Goal: Communication & Community: Share content

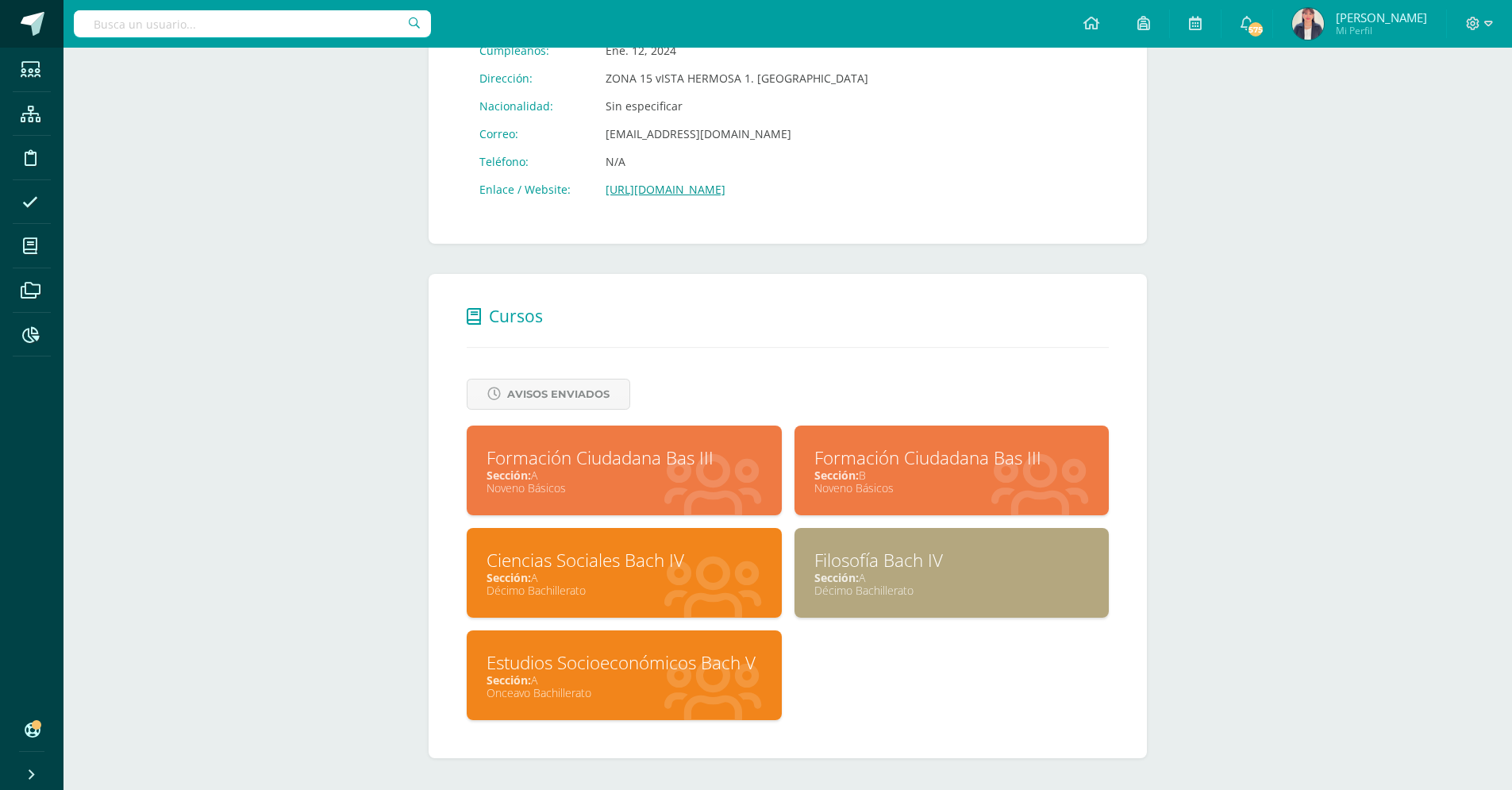
click at [36, 20] on span at bounding box center [32, 23] width 23 height 23
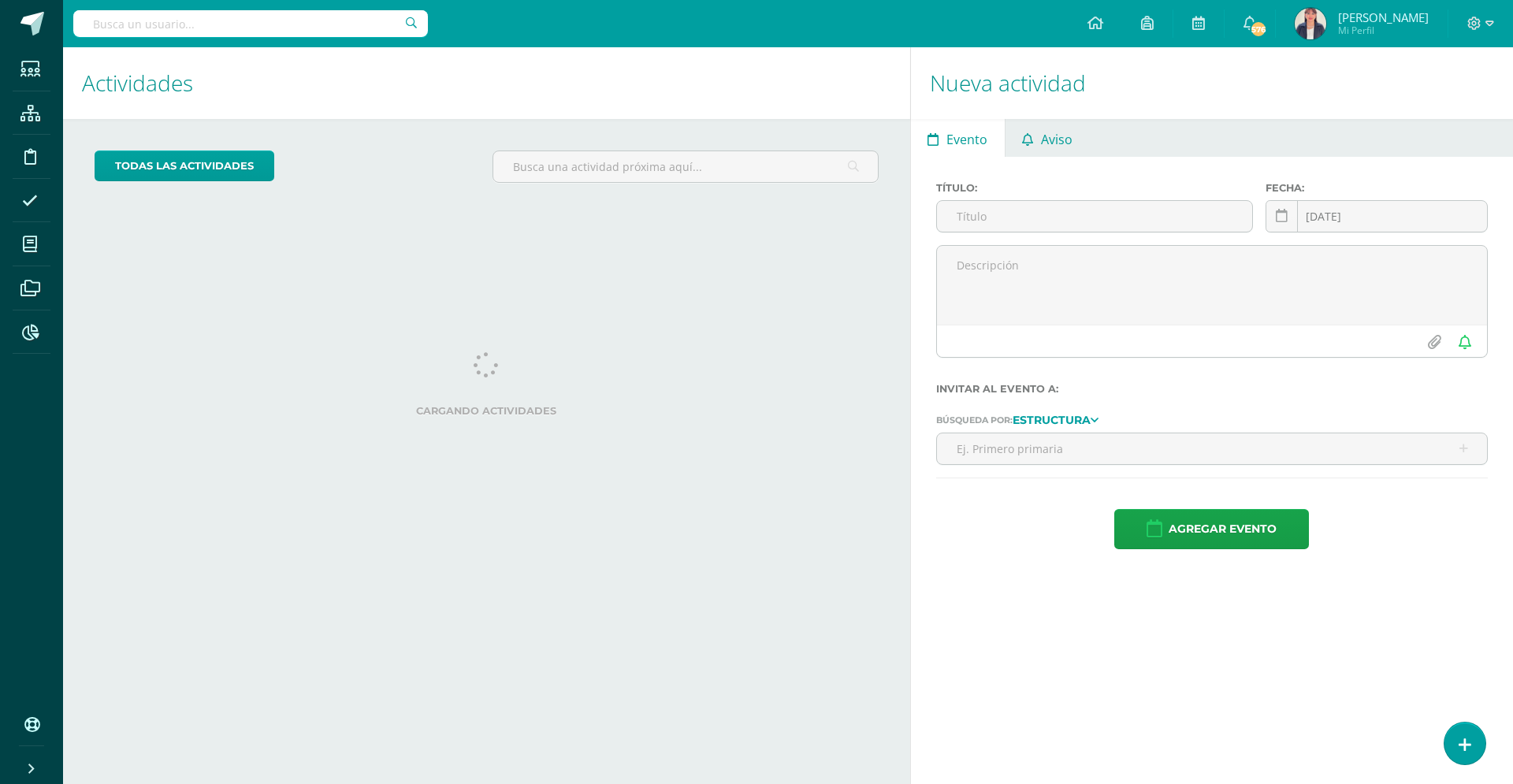
click at [1061, 153] on span "Aviso" at bounding box center [1056, 139] width 31 height 38
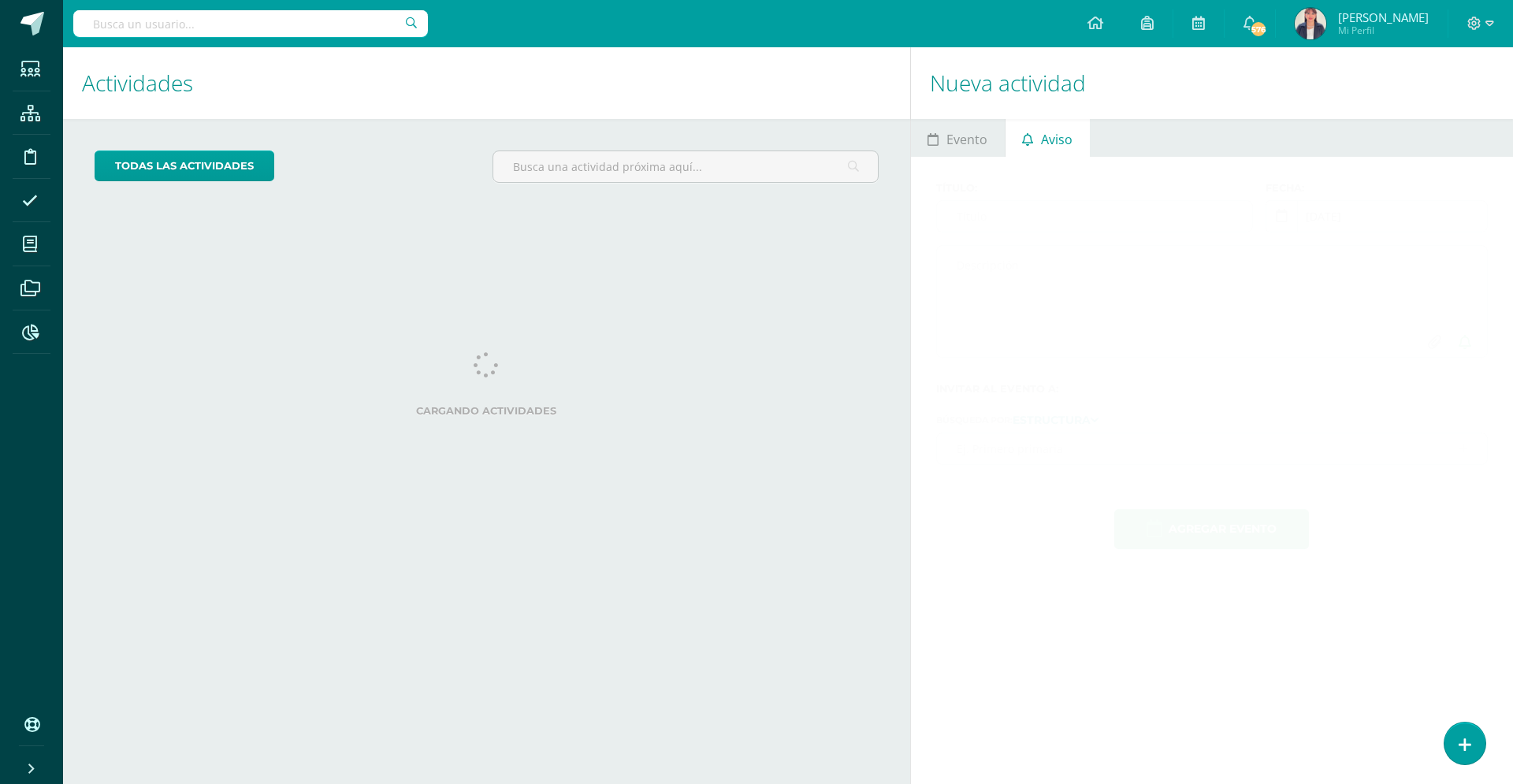
click at [1065, 142] on span "Aviso" at bounding box center [1056, 139] width 31 height 38
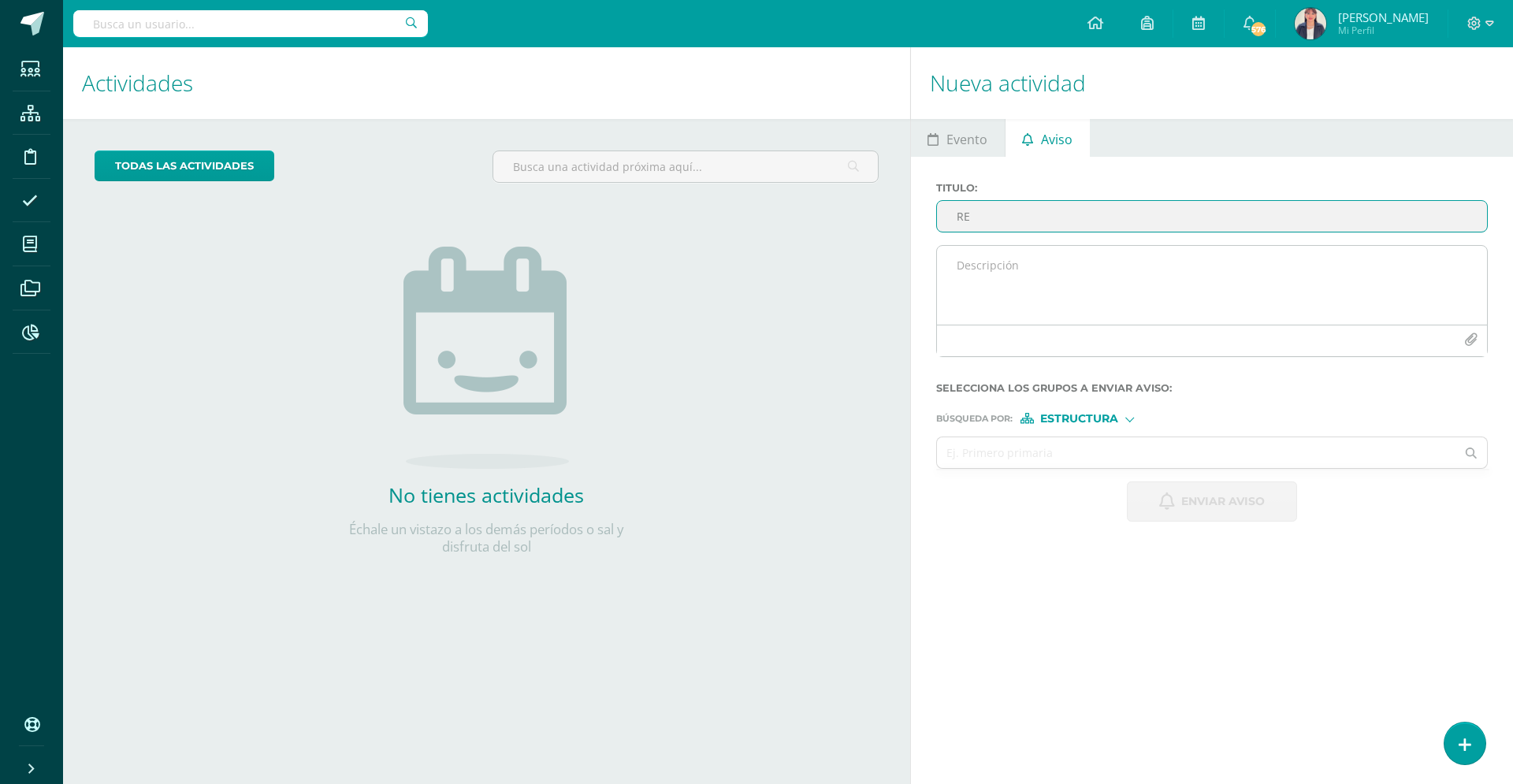
type input "R"
type input "Ensayo e invitaciones"
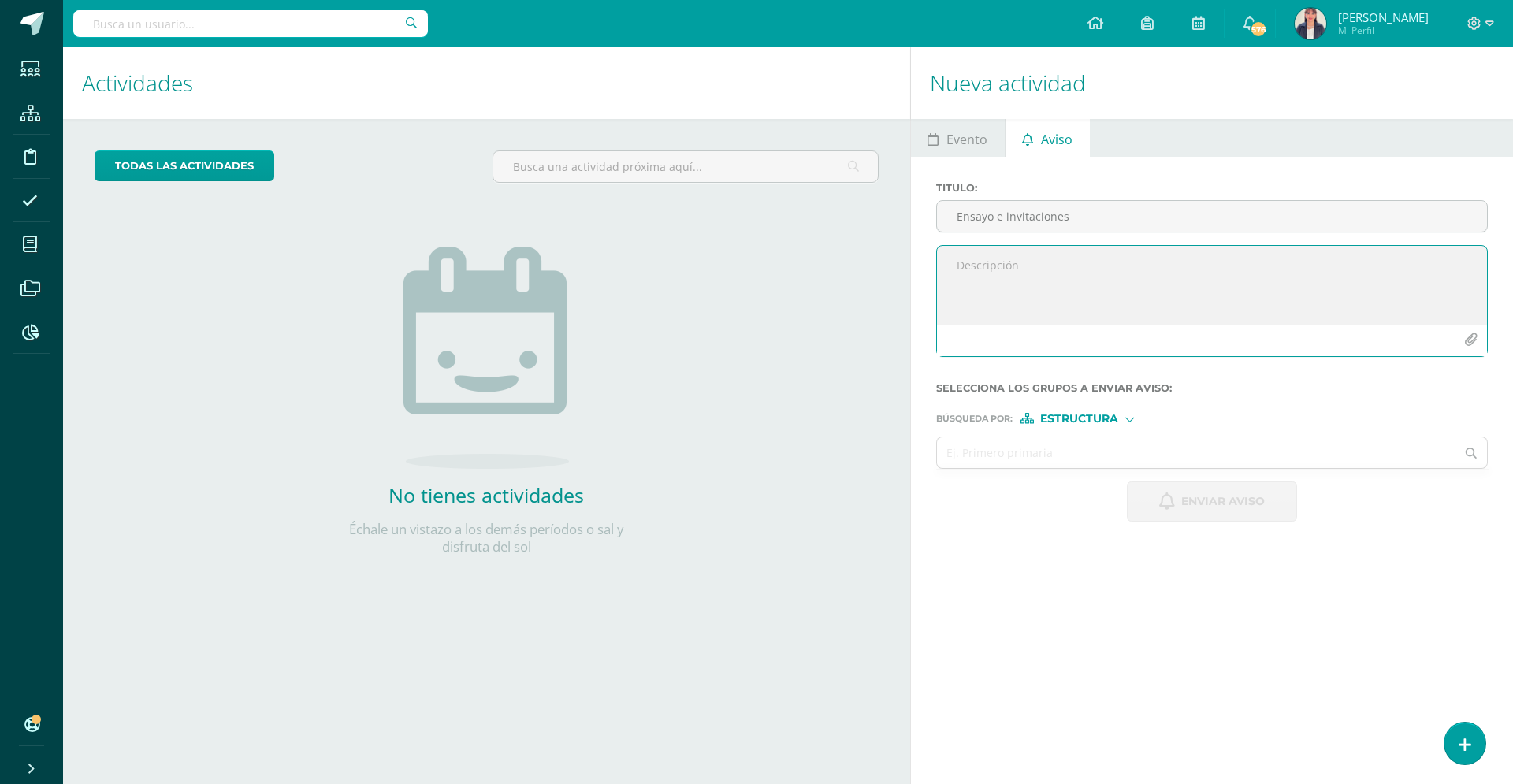
click at [976, 269] on textarea at bounding box center [1212, 285] width 550 height 79
type textarea "Buenas tardes estimadas familias. Compartimos con ustedes información de interé…"
click at [1464, 341] on icon "button" at bounding box center [1470, 340] width 14 height 14
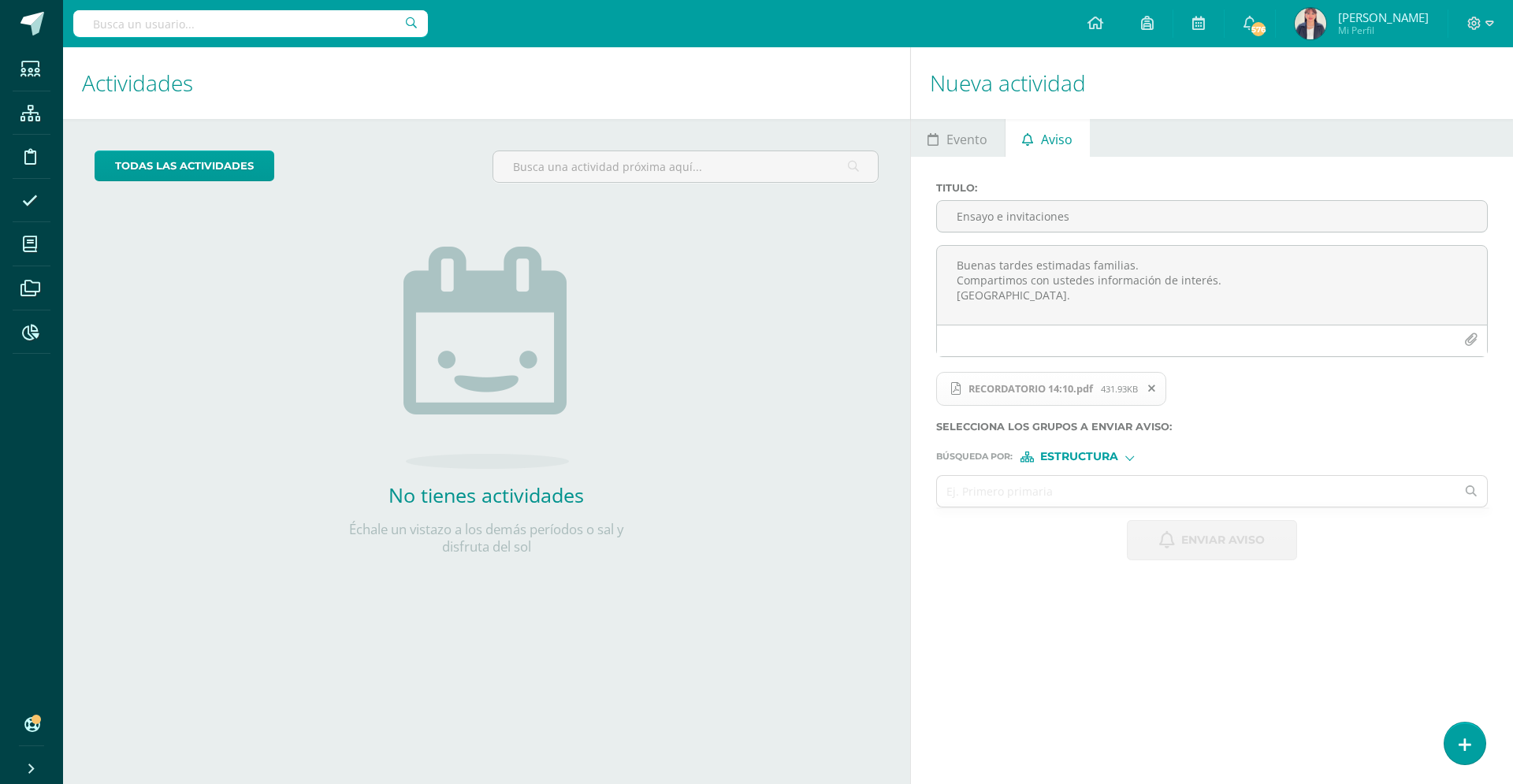
click at [1077, 459] on span "Estructura" at bounding box center [1078, 456] width 78 height 9
click at [998, 489] on input "text" at bounding box center [1196, 491] width 519 height 31
type input "sex"
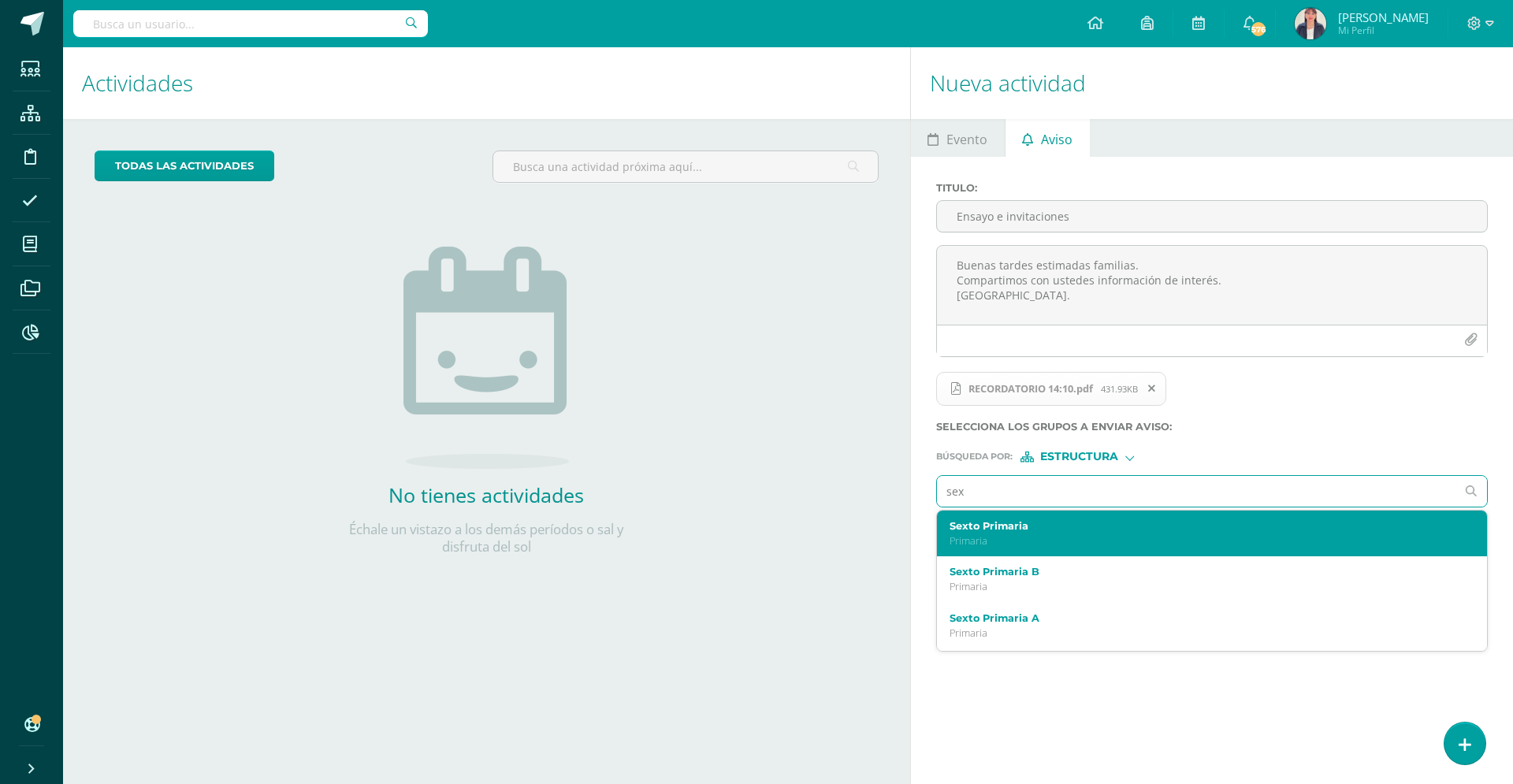
click at [1028, 523] on label "Sexto Primaria" at bounding box center [1200, 525] width 502 height 12
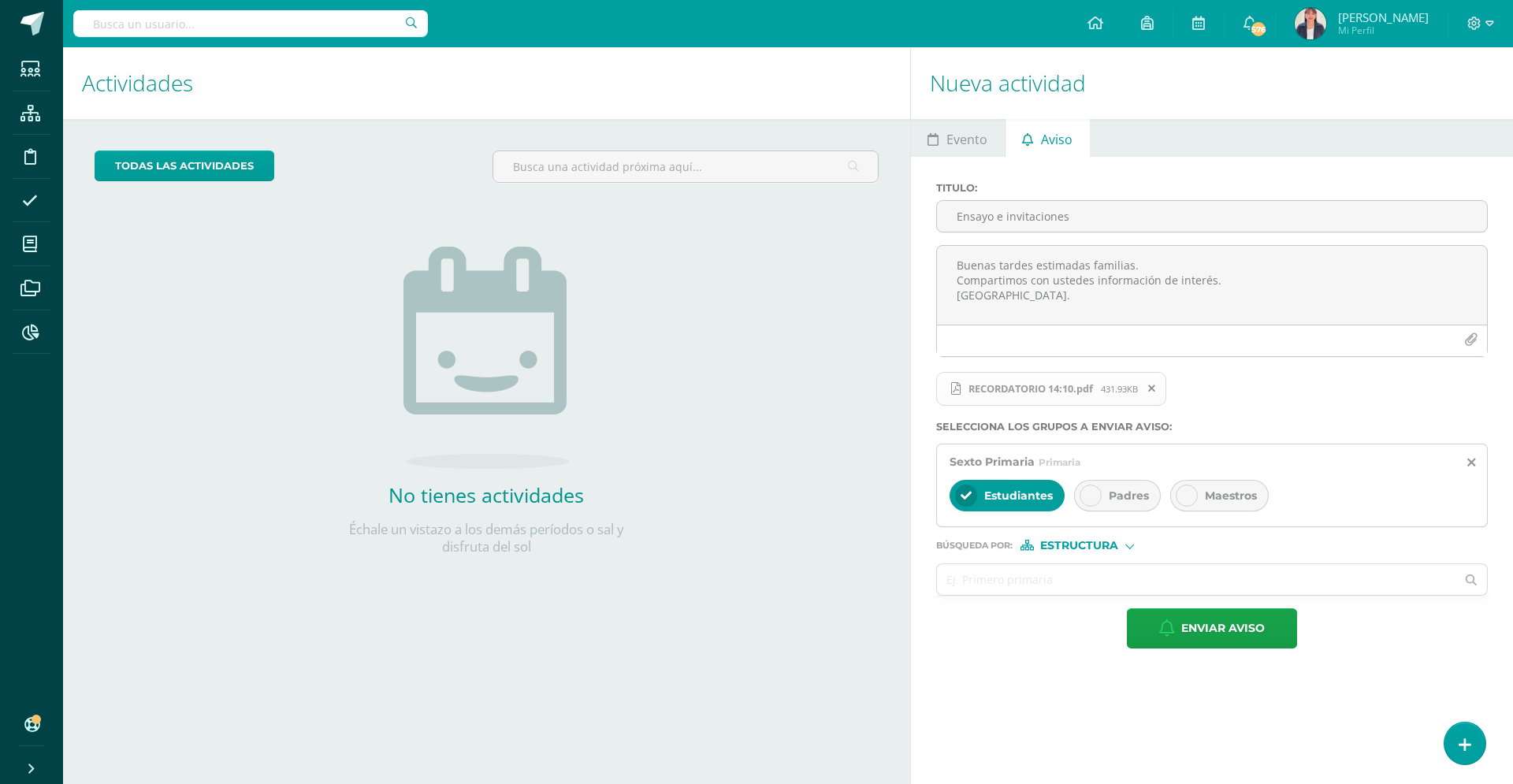
click at [1082, 499] on div at bounding box center [1090, 495] width 22 height 22
click at [1185, 490] on icon at bounding box center [1187, 496] width 11 height 11
click at [1029, 582] on input "text" at bounding box center [1196, 579] width 519 height 31
click at [1135, 546] on div "Estructura" at bounding box center [1079, 545] width 118 height 11
click at [1100, 585] on span "Persona" at bounding box center [1085, 586] width 57 height 9
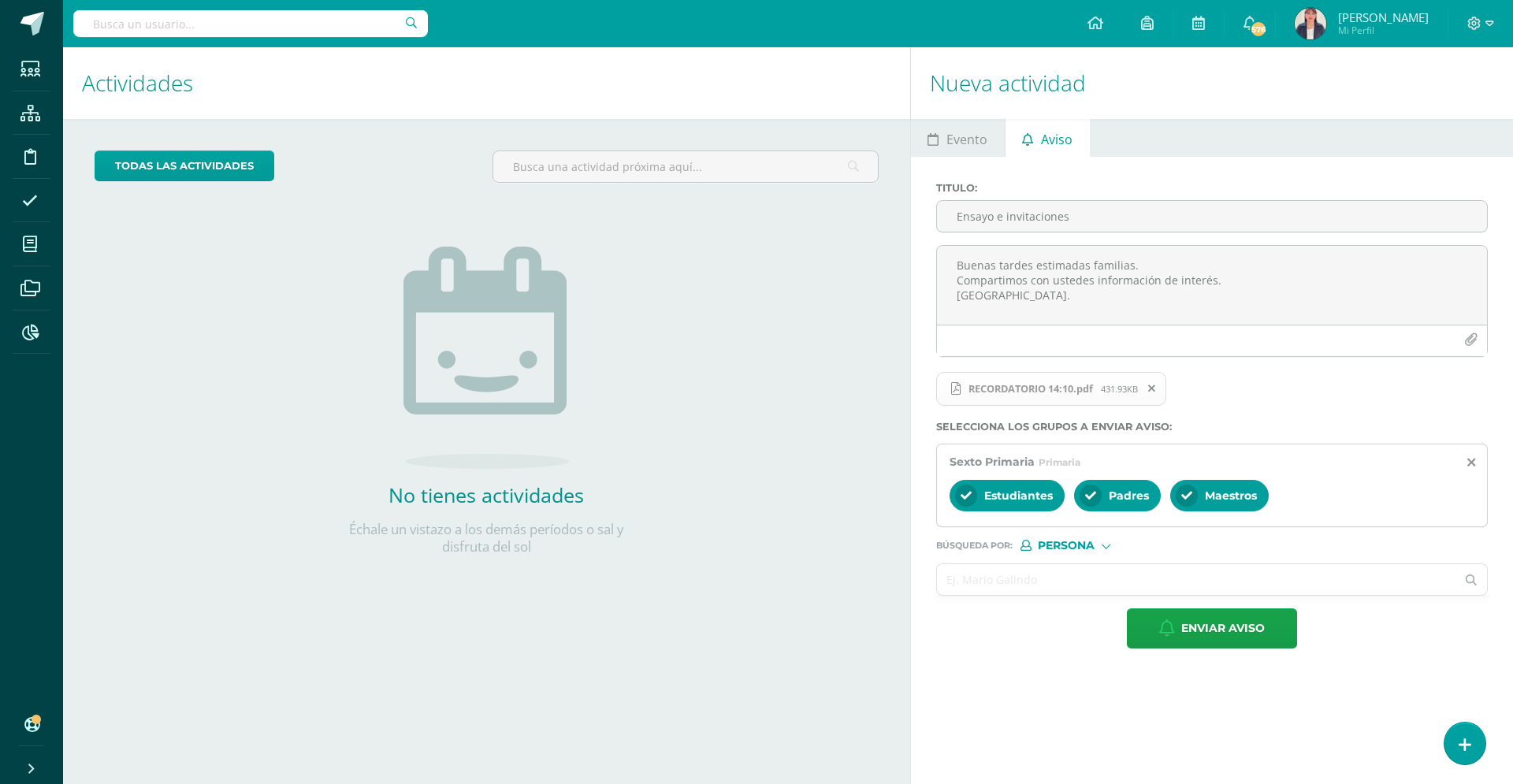
click at [973, 586] on input "text" at bounding box center [1196, 579] width 519 height 31
type input "rec"
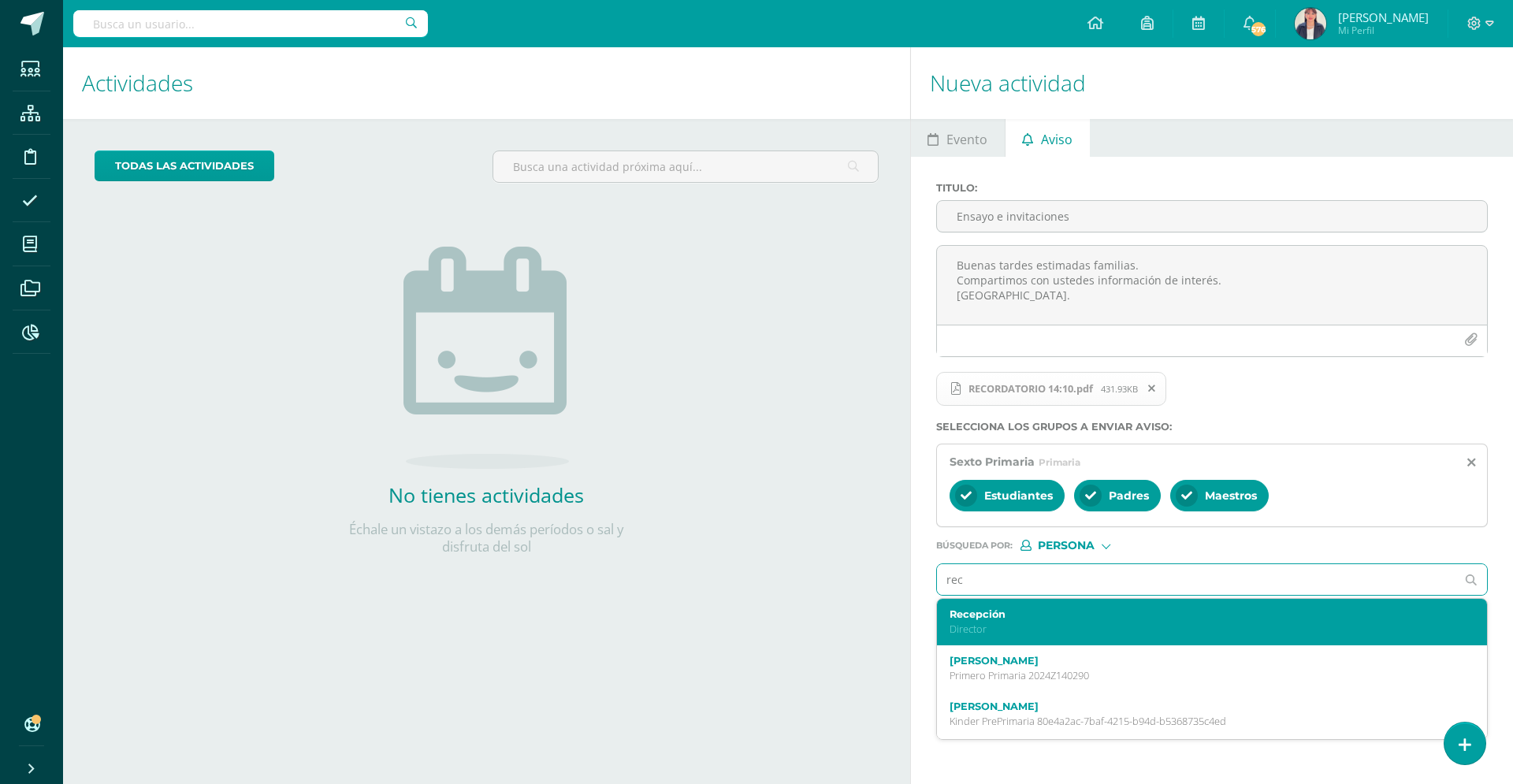
click at [996, 610] on label "Recepción" at bounding box center [1200, 614] width 502 height 12
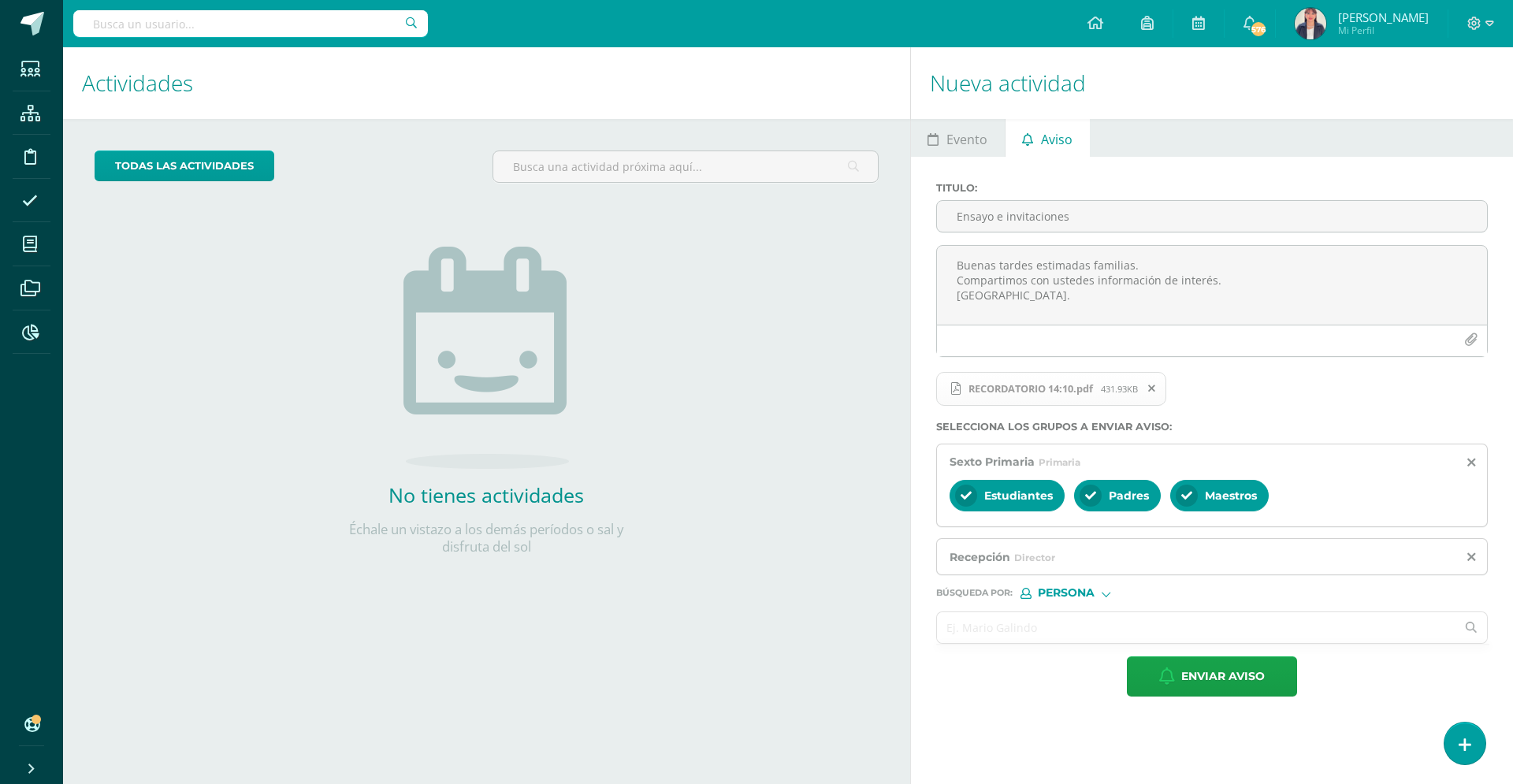
click at [997, 631] on input "text" at bounding box center [1196, 627] width 519 height 31
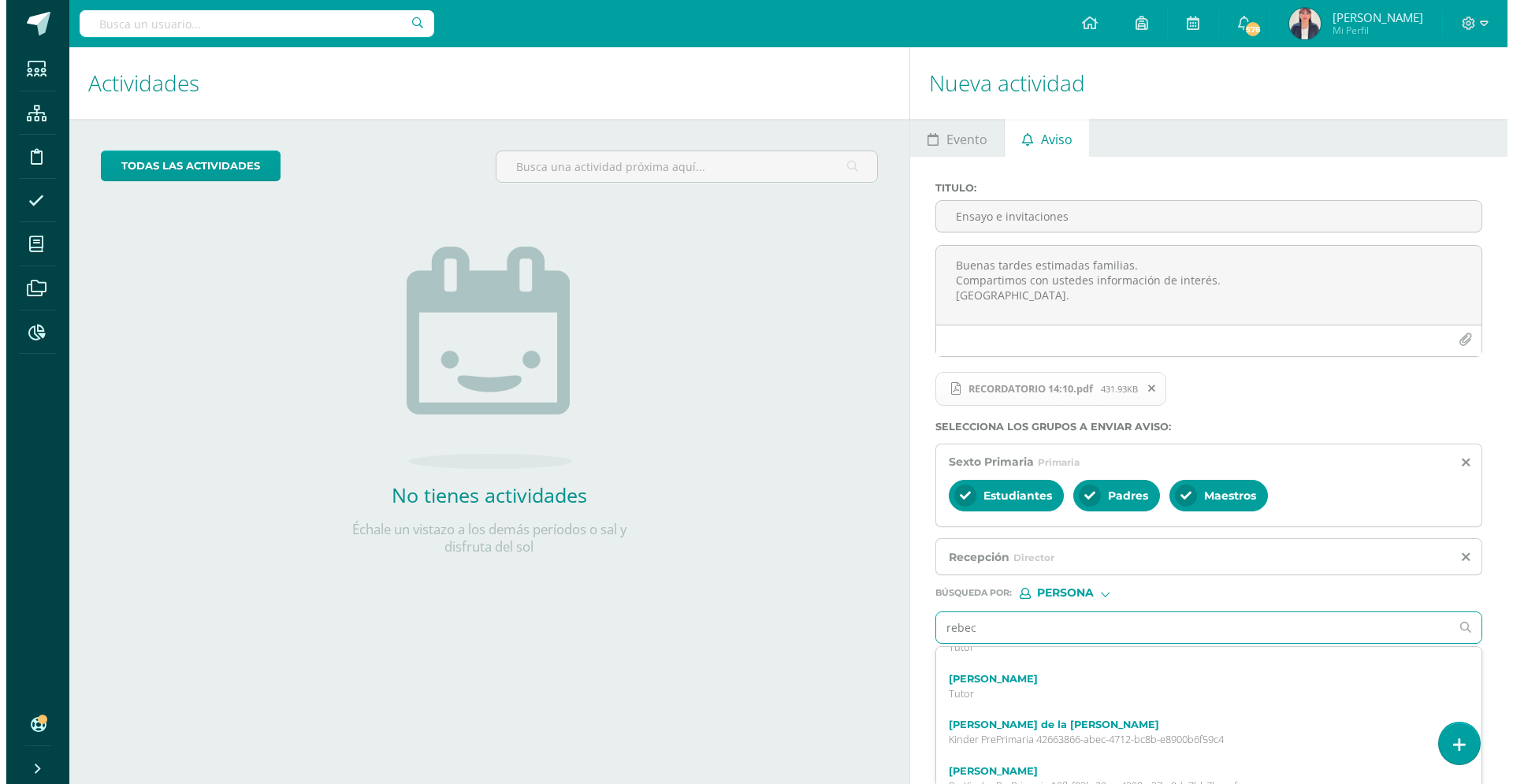
scroll to position [507, 0]
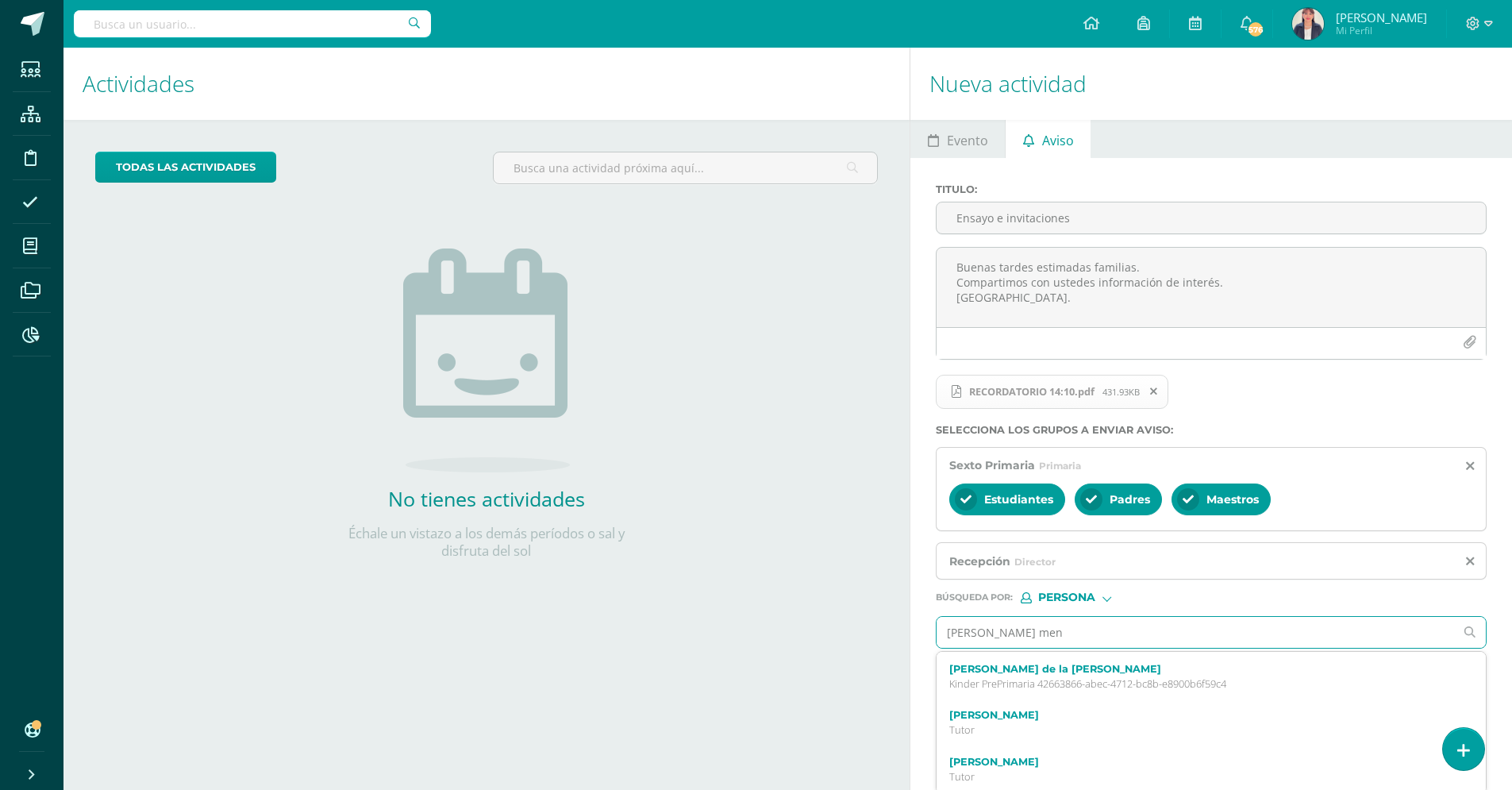
type input "rebeca mend"
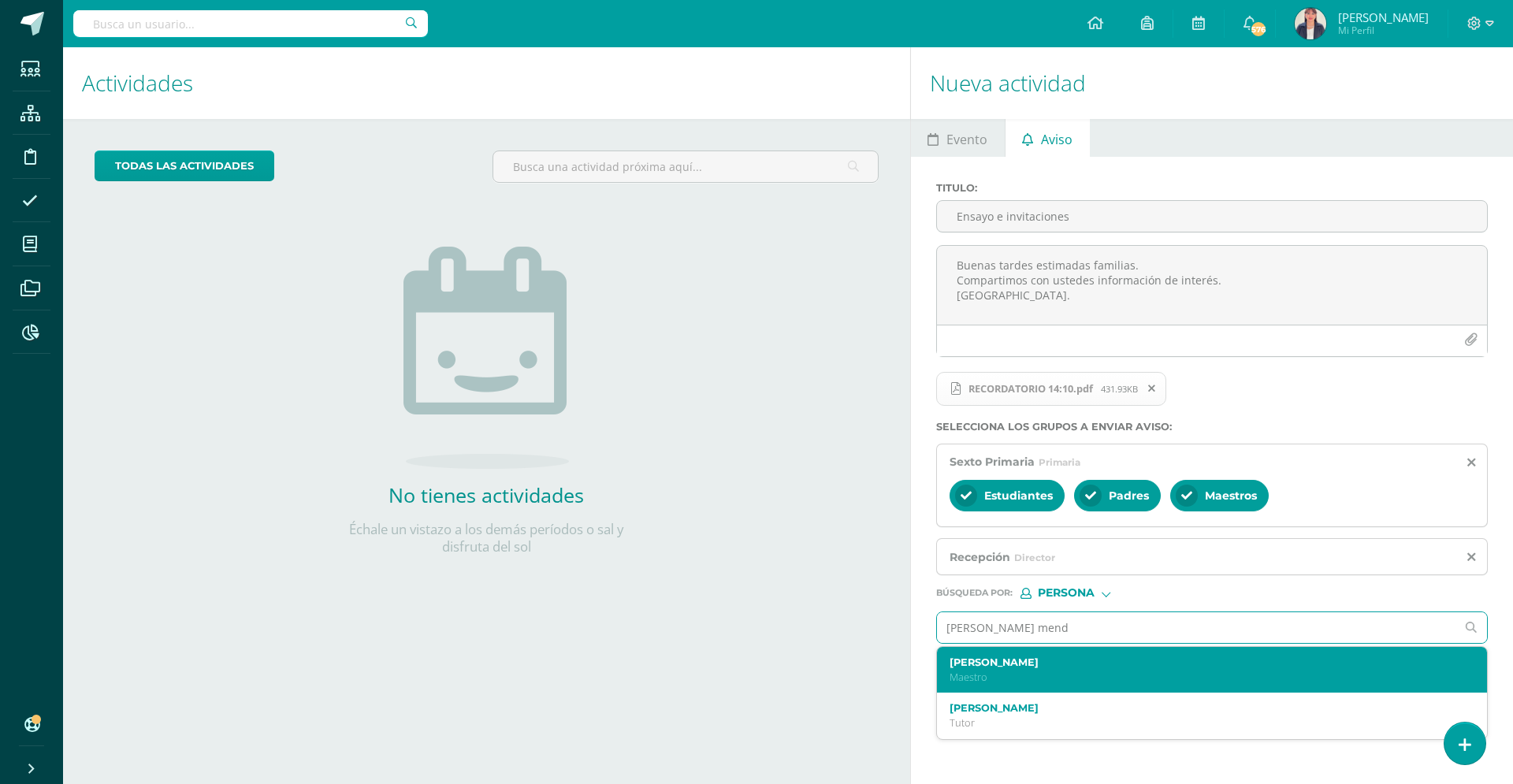
click at [1016, 672] on p "Maestro" at bounding box center [1200, 677] width 502 height 14
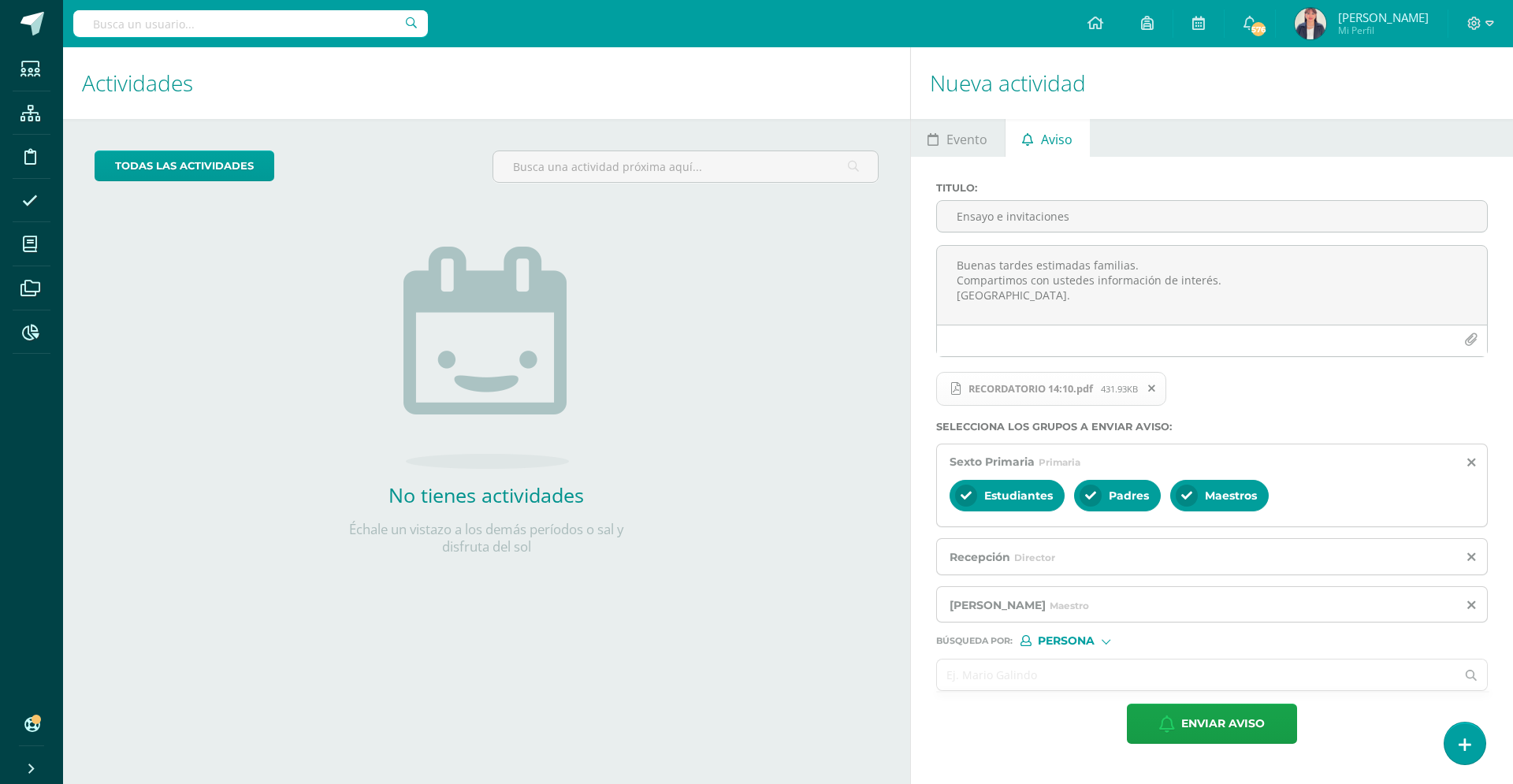
click at [1065, 673] on input "text" at bounding box center [1196, 675] width 519 height 31
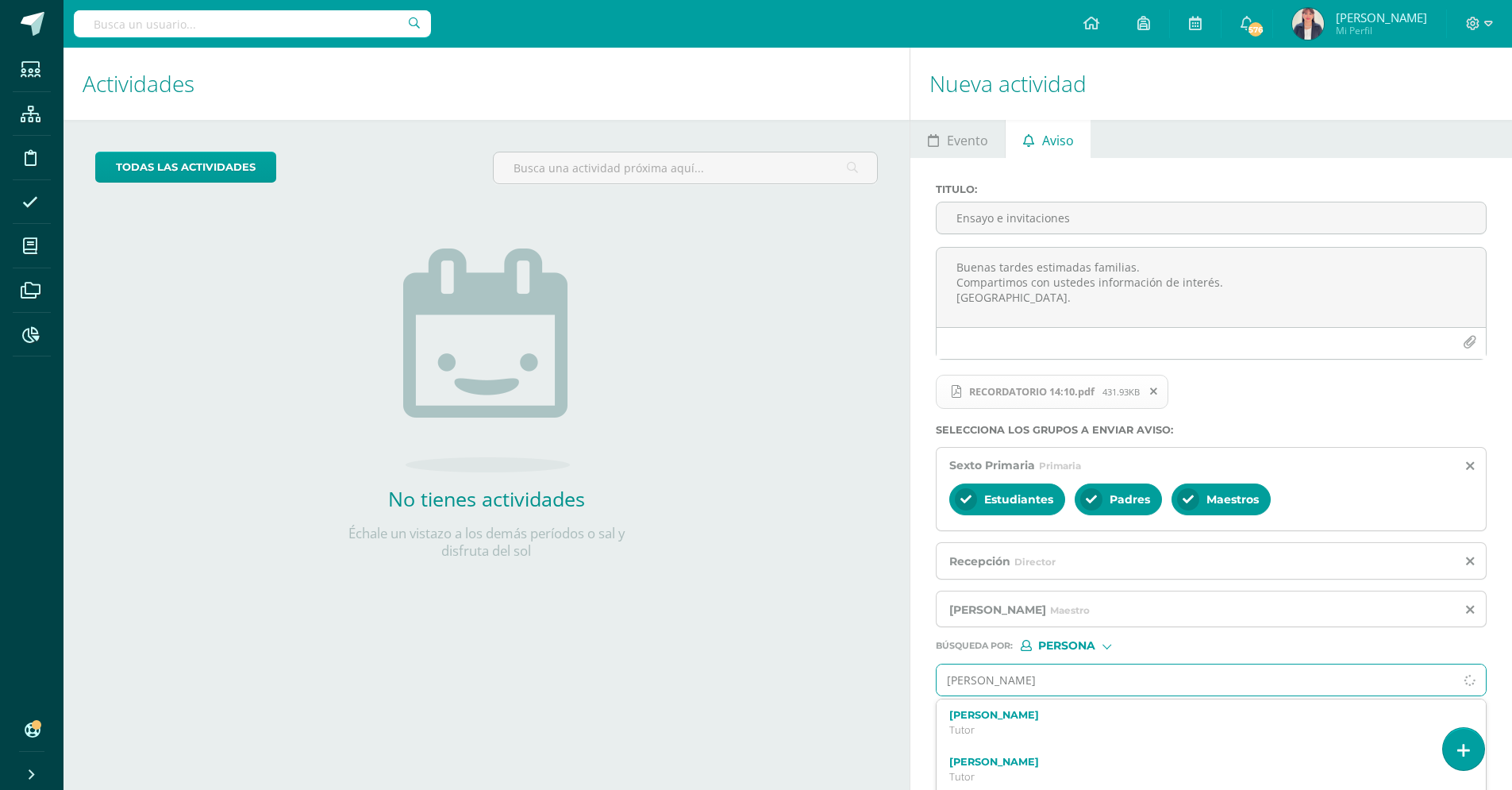
type input "luis mora"
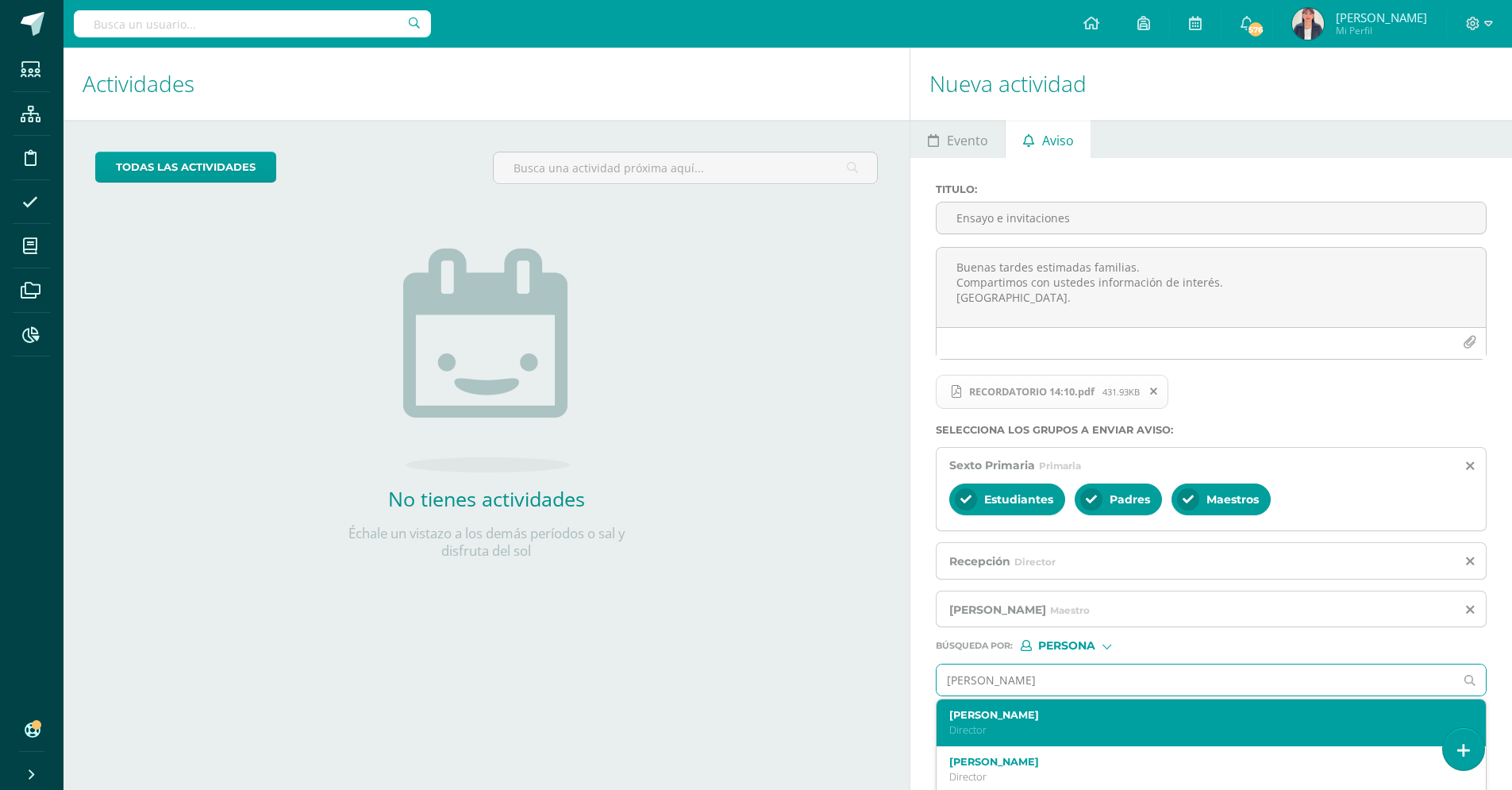
click at [1003, 725] on p "Director" at bounding box center [1200, 729] width 501 height 14
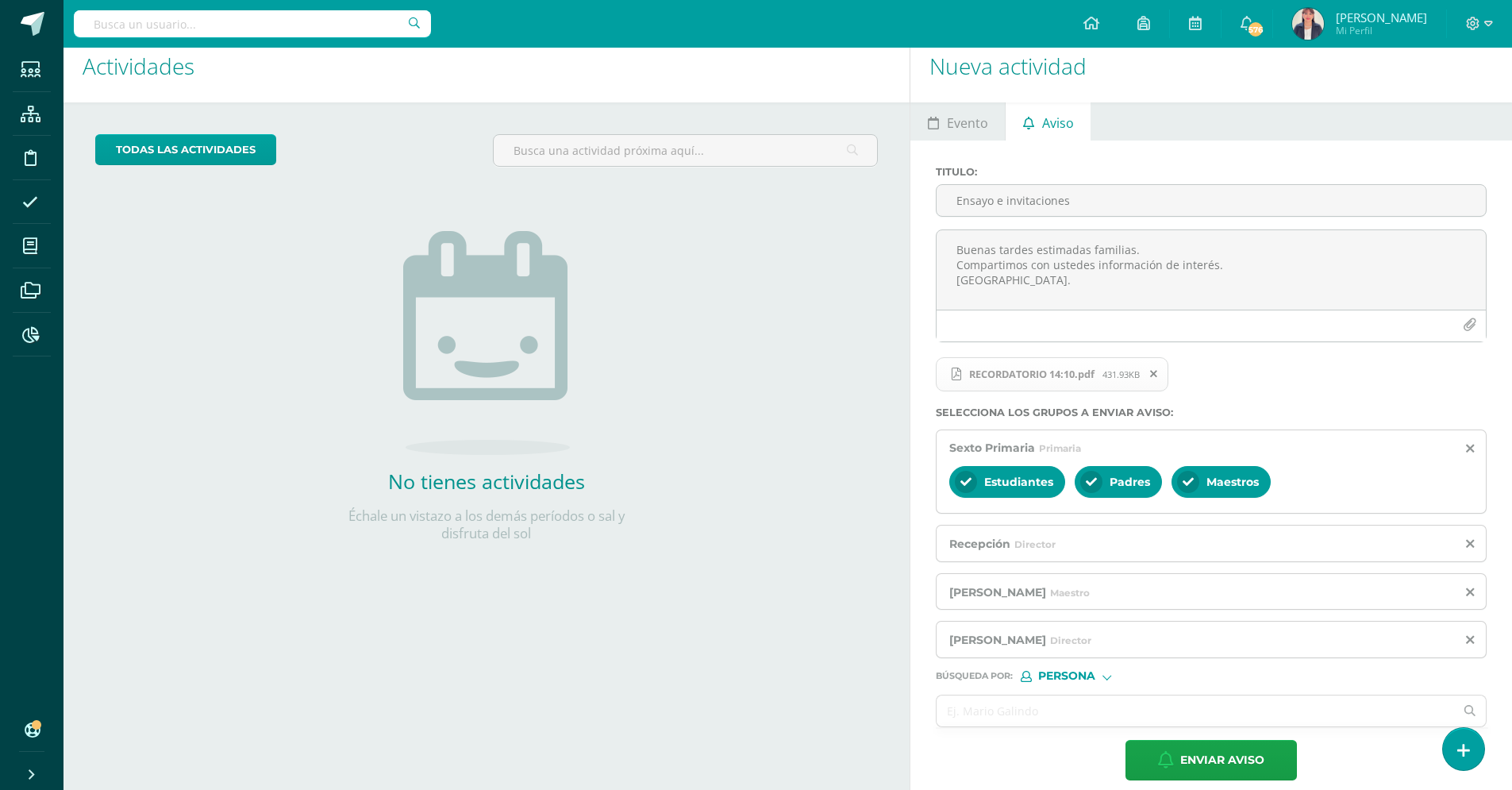
scroll to position [33, 0]
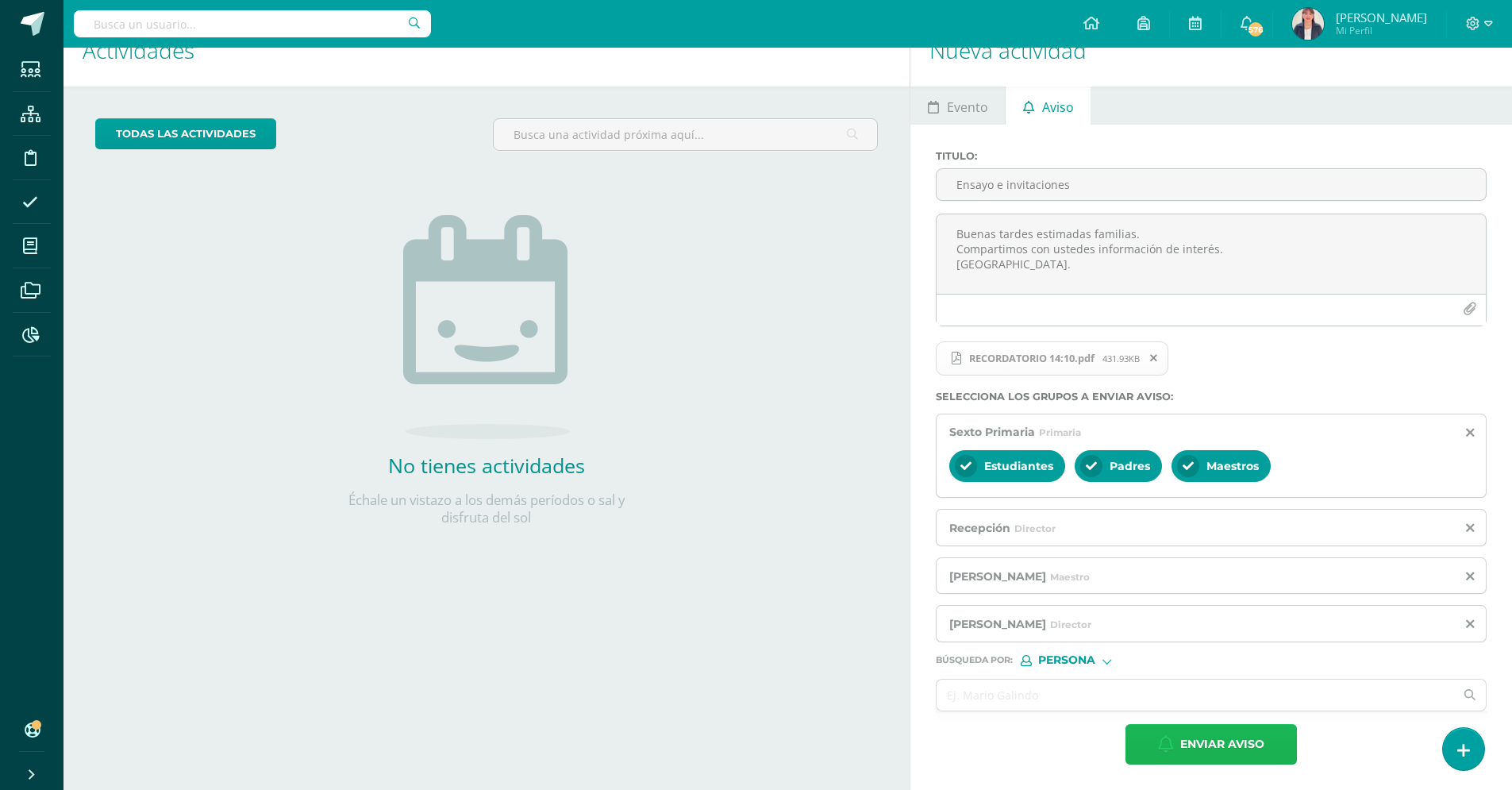
click at [1242, 741] on span "Enviar aviso" at bounding box center [1222, 744] width 84 height 39
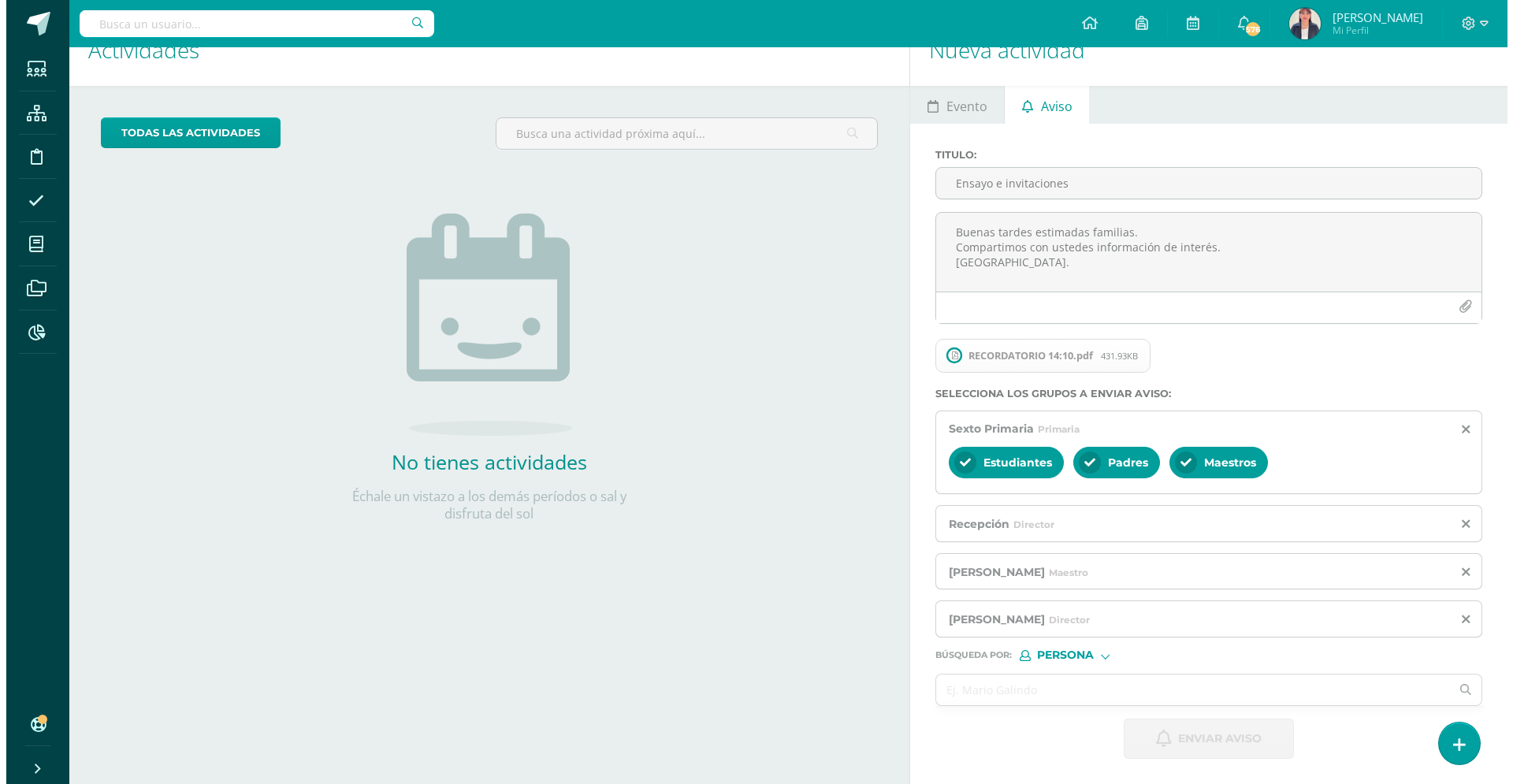
scroll to position [0, 0]
